Goal: Book appointment/travel/reservation

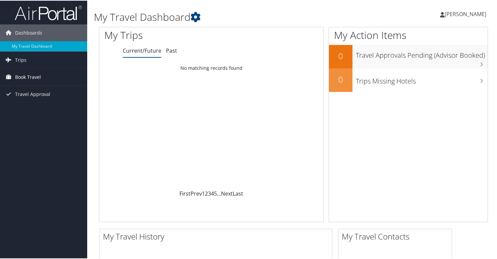
click at [20, 74] on span "Book Travel" at bounding box center [28, 76] width 26 height 17
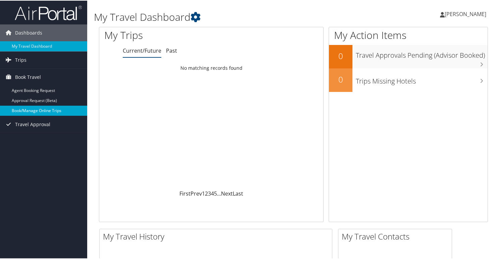
click at [62, 110] on link "Book/Manage Online Trips" at bounding box center [43, 110] width 87 height 10
click at [31, 77] on span "Book Travel" at bounding box center [28, 76] width 26 height 17
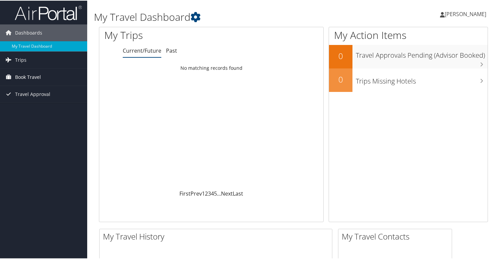
click at [31, 77] on span "Book Travel" at bounding box center [28, 76] width 26 height 17
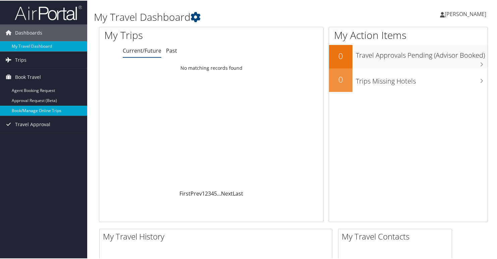
click at [35, 109] on link "Book/Manage Online Trips" at bounding box center [43, 110] width 87 height 10
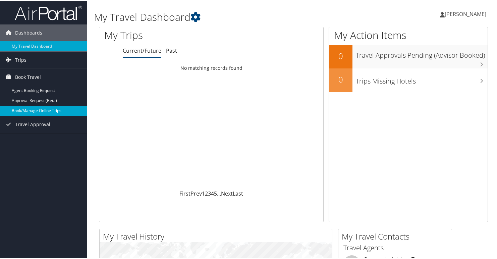
click at [40, 110] on link "Book/Manage Online Trips" at bounding box center [43, 110] width 87 height 10
